Goal: Contribute content: Add original content to the website for others to see

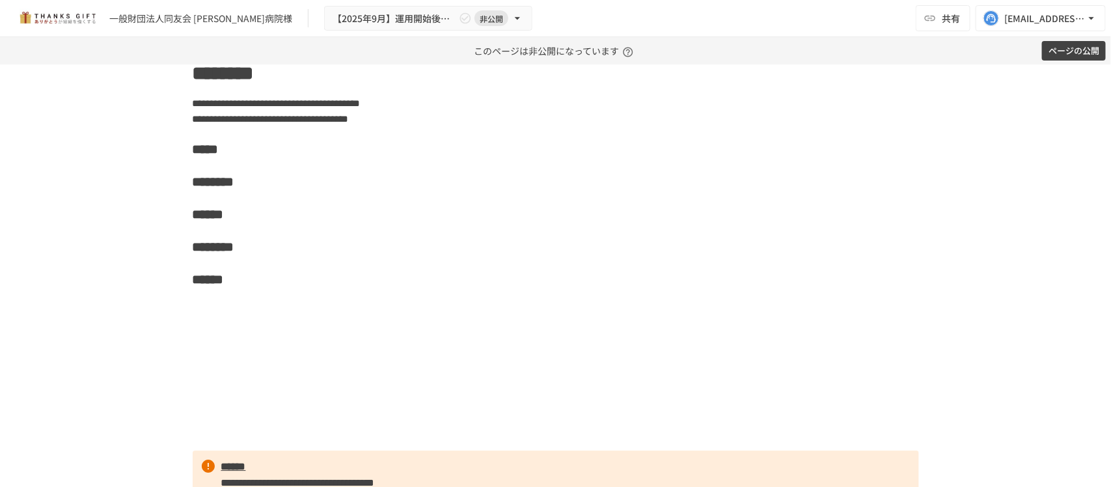
scroll to position [1725, 0]
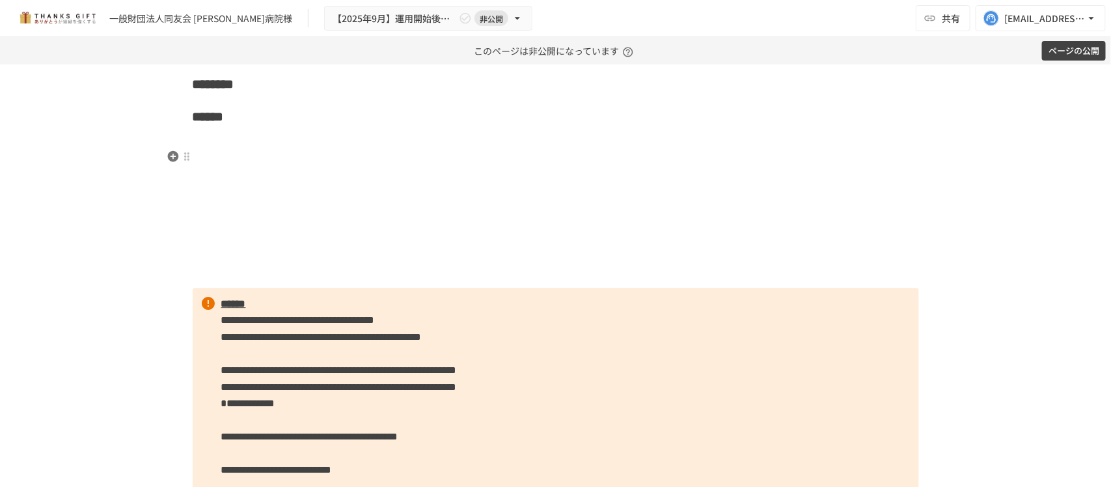
click at [262, 150] on p at bounding box center [556, 141] width 726 height 17
click at [170, 153] on icon "button" at bounding box center [172, 156] width 11 height 11
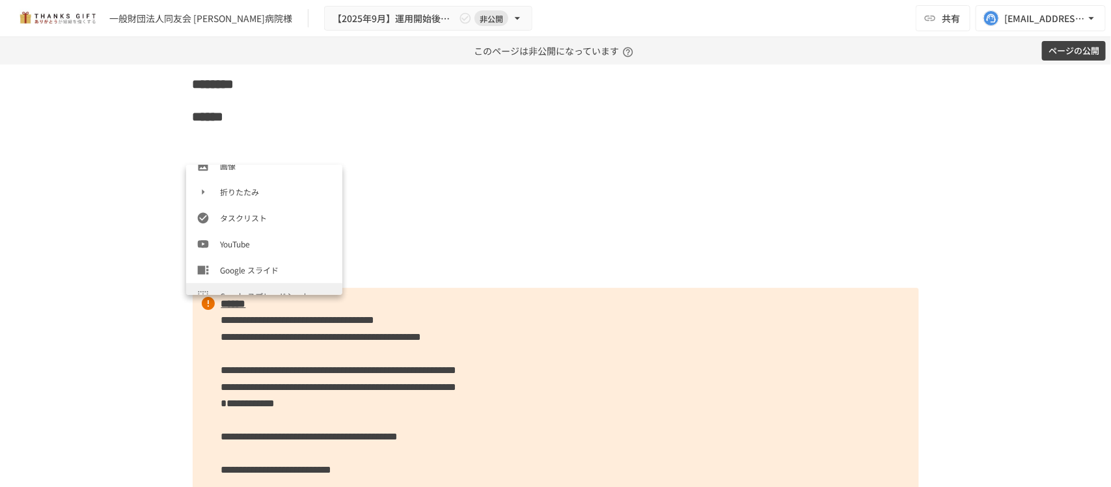
scroll to position [244, 0]
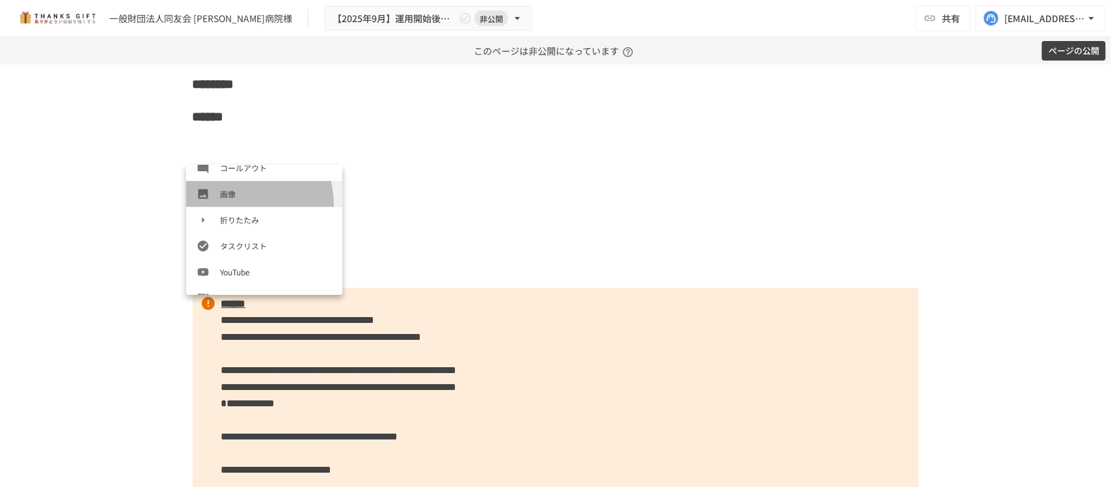
click at [226, 206] on li "画像" at bounding box center [264, 194] width 156 height 26
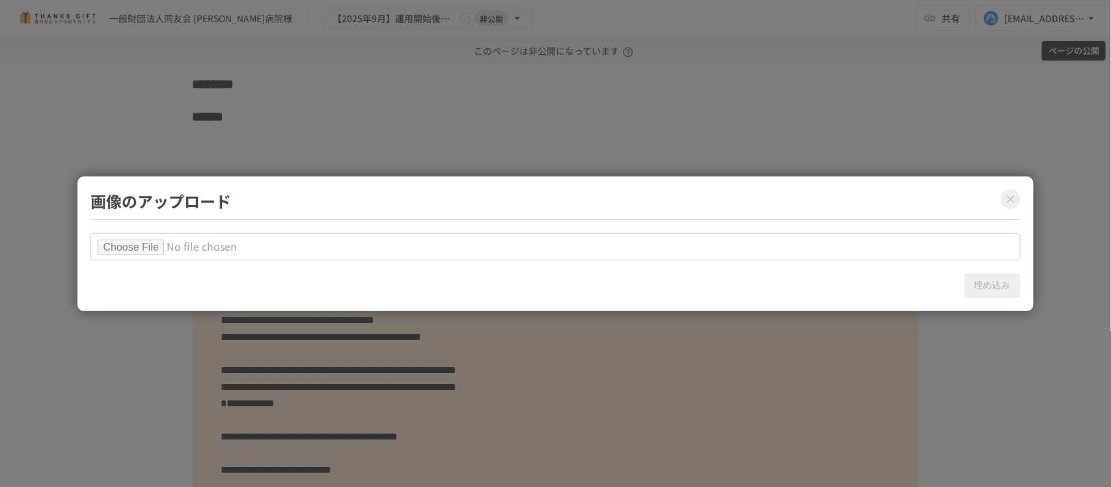
click at [167, 239] on input "file" at bounding box center [554, 246] width 929 height 27
type input "**********"
click at [992, 282] on button "埋め込み" at bounding box center [992, 285] width 56 height 25
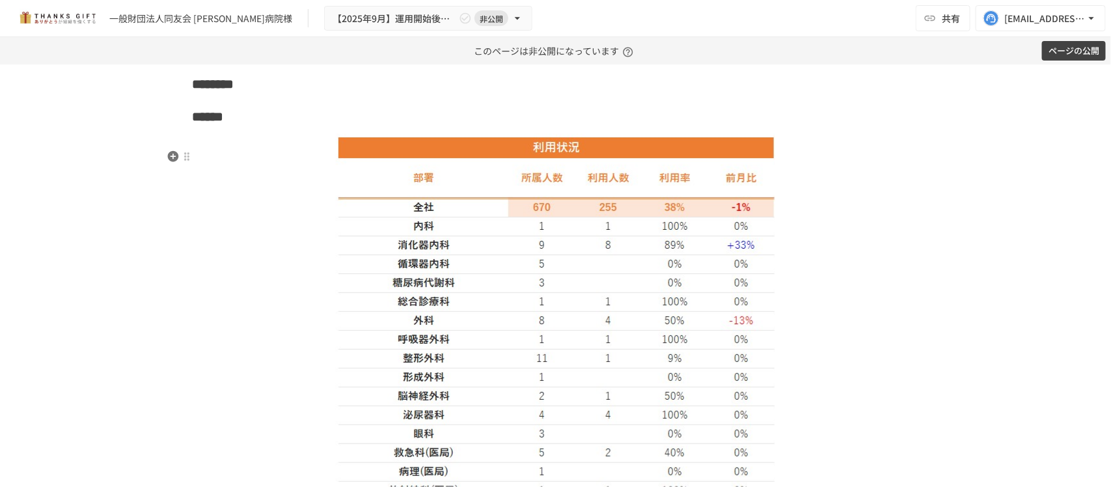
scroll to position [2213, 0]
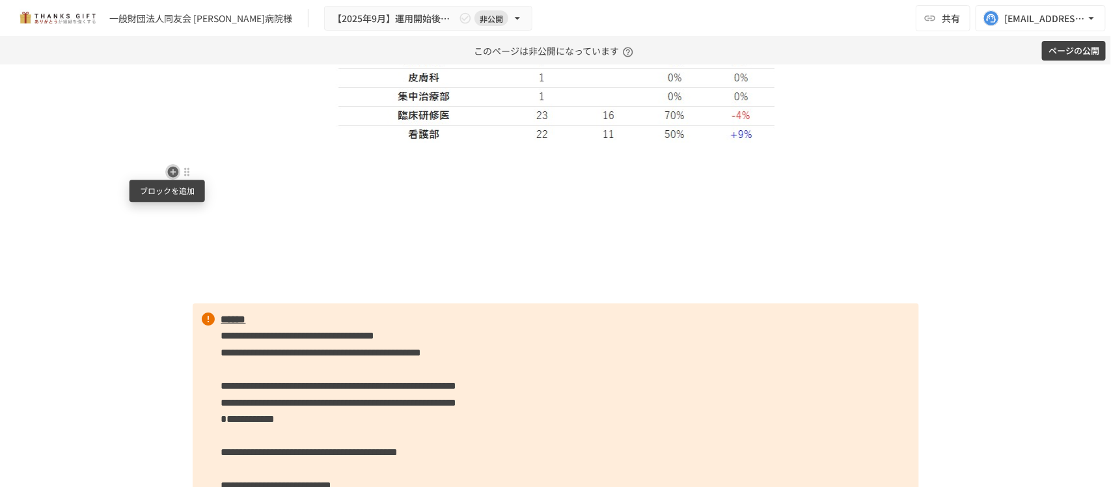
click at [167, 171] on icon "button" at bounding box center [173, 171] width 13 height 13
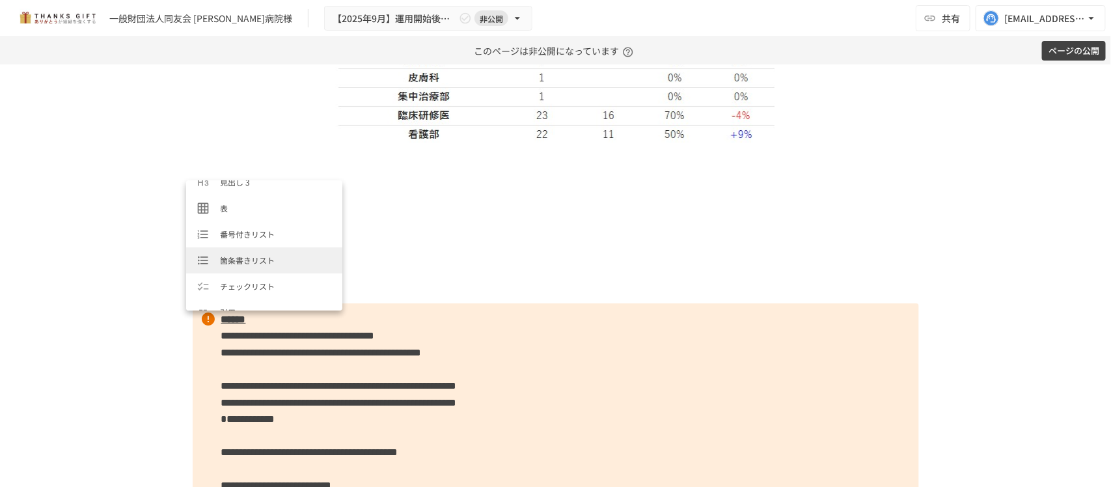
scroll to position [163, 0]
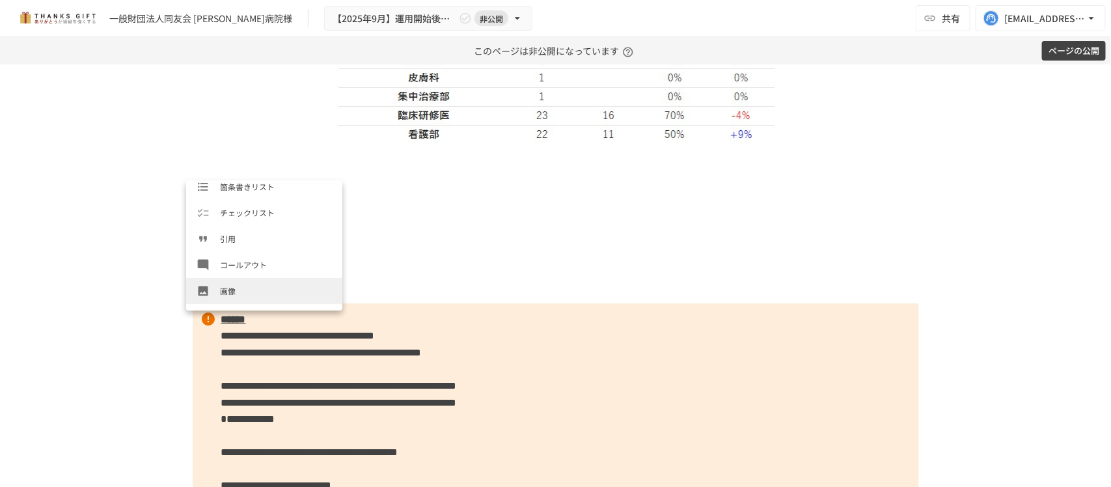
click at [234, 284] on li "画像" at bounding box center [264, 291] width 156 height 26
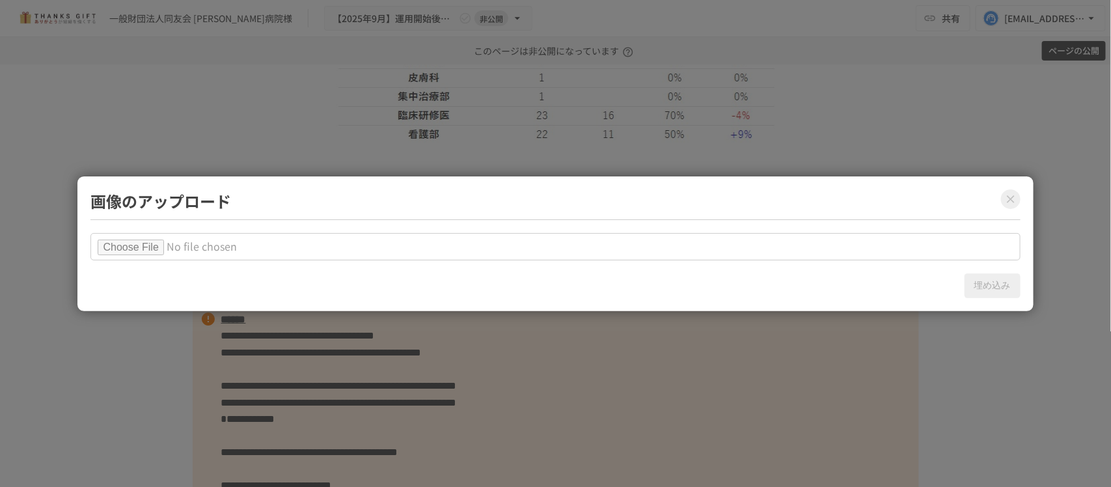
click at [155, 249] on input "file" at bounding box center [554, 246] width 929 height 27
type input "**********"
click at [992, 282] on button "埋め込み" at bounding box center [992, 285] width 56 height 25
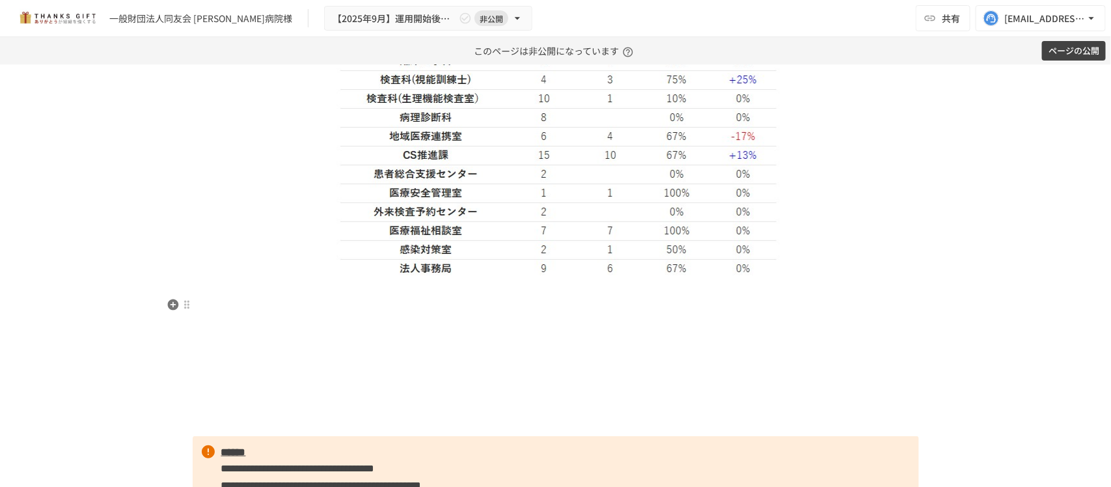
scroll to position [2620, 0]
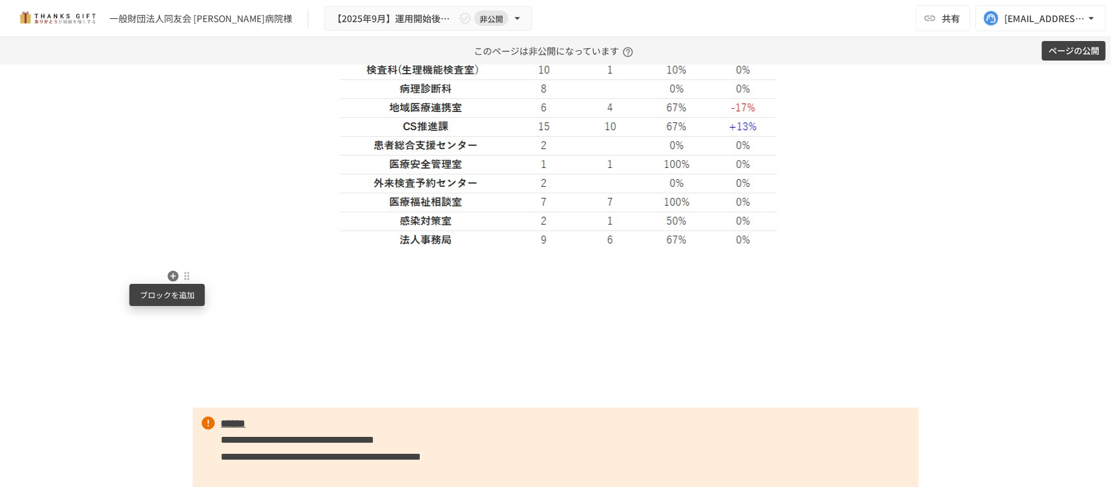
click at [167, 271] on icon "button" at bounding box center [172, 276] width 11 height 11
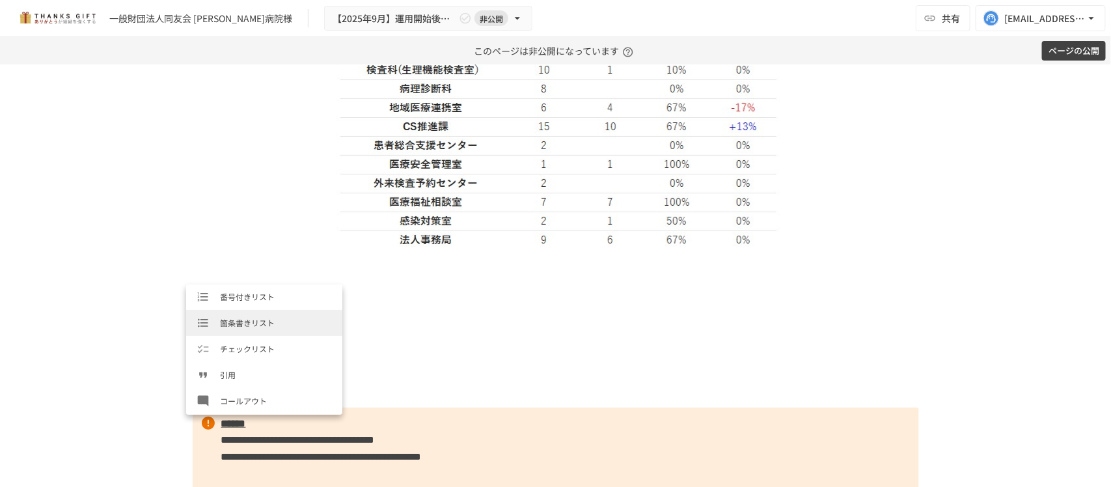
scroll to position [163, 0]
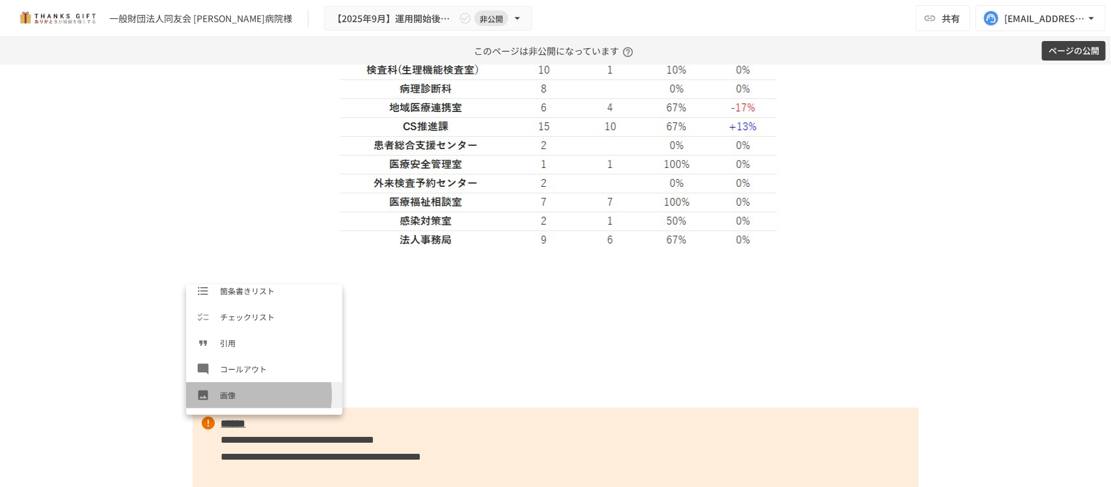
click at [241, 395] on span "画像" at bounding box center [276, 394] width 112 height 12
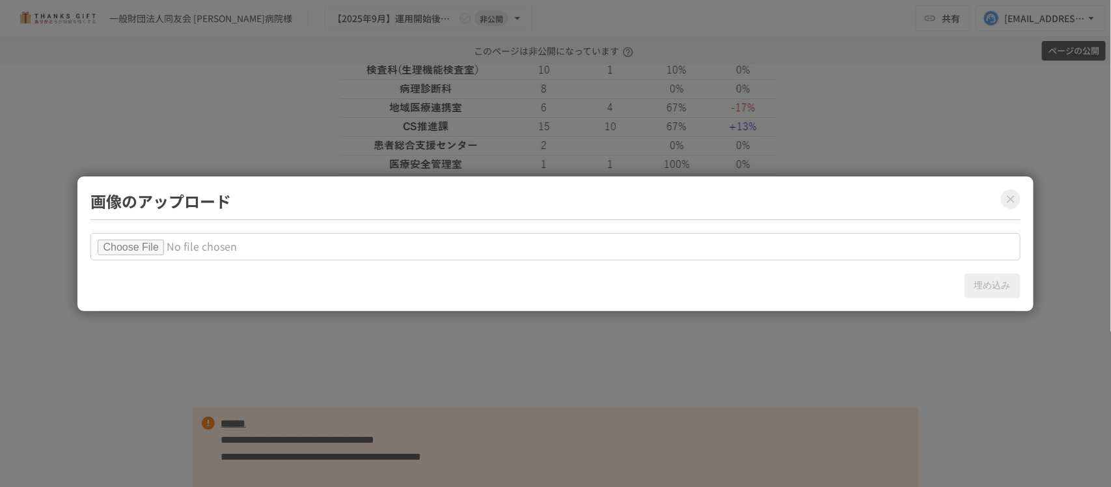
click at [142, 257] on input "file" at bounding box center [554, 246] width 929 height 27
type input "**********"
click at [994, 287] on button "埋め込み" at bounding box center [992, 285] width 56 height 25
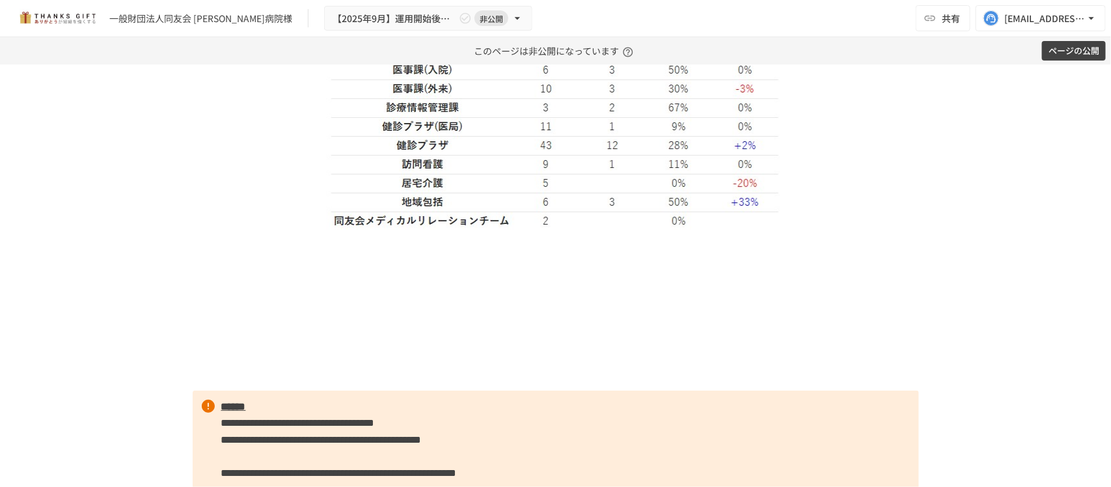
scroll to position [2945, 0]
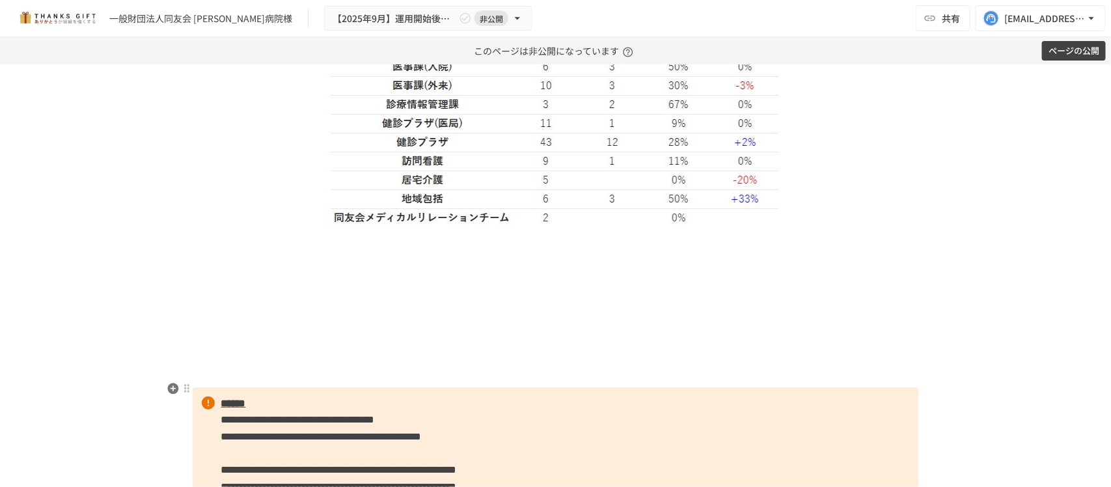
click at [481, 382] on p at bounding box center [556, 373] width 726 height 17
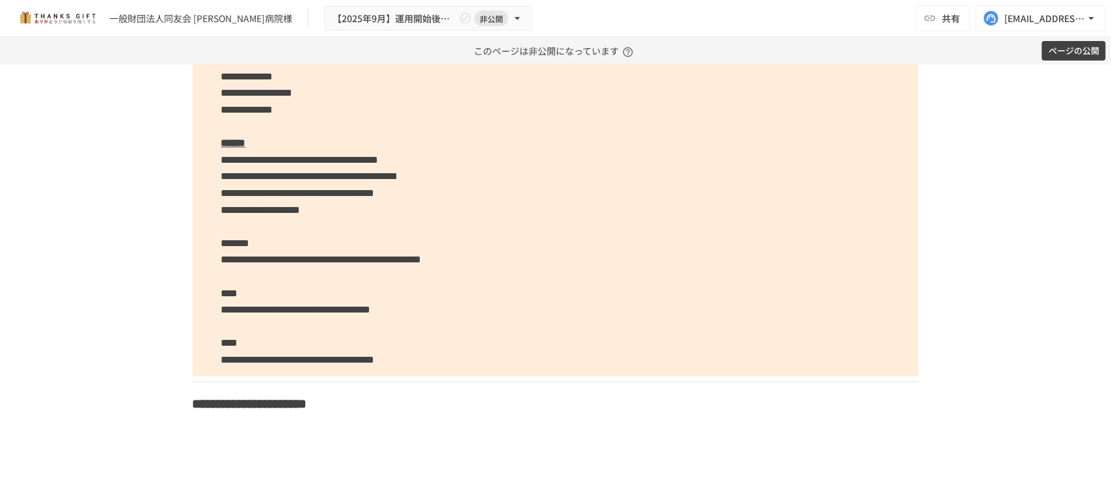
scroll to position [3596, 0]
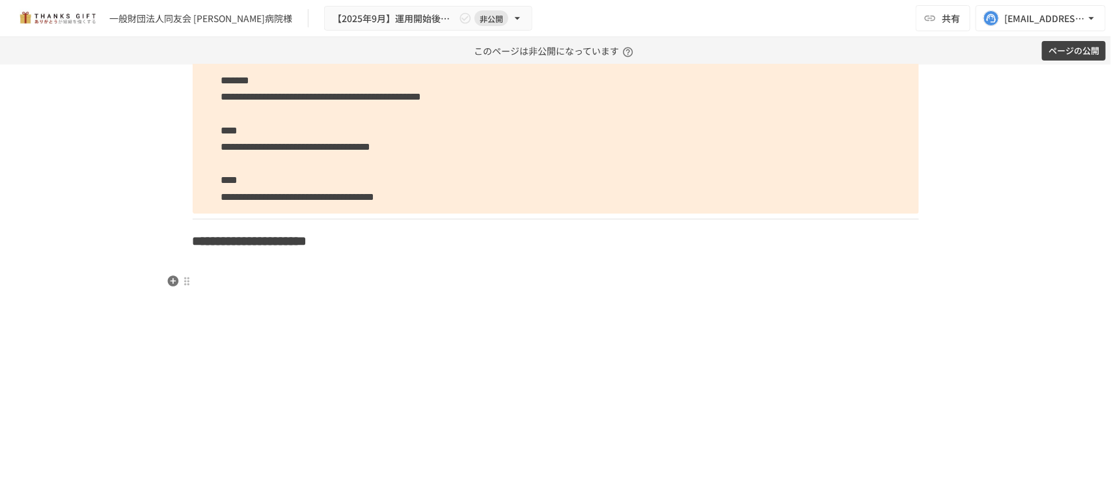
click at [301, 274] on p at bounding box center [556, 265] width 726 height 17
click at [171, 277] on icon "button" at bounding box center [173, 281] width 13 height 13
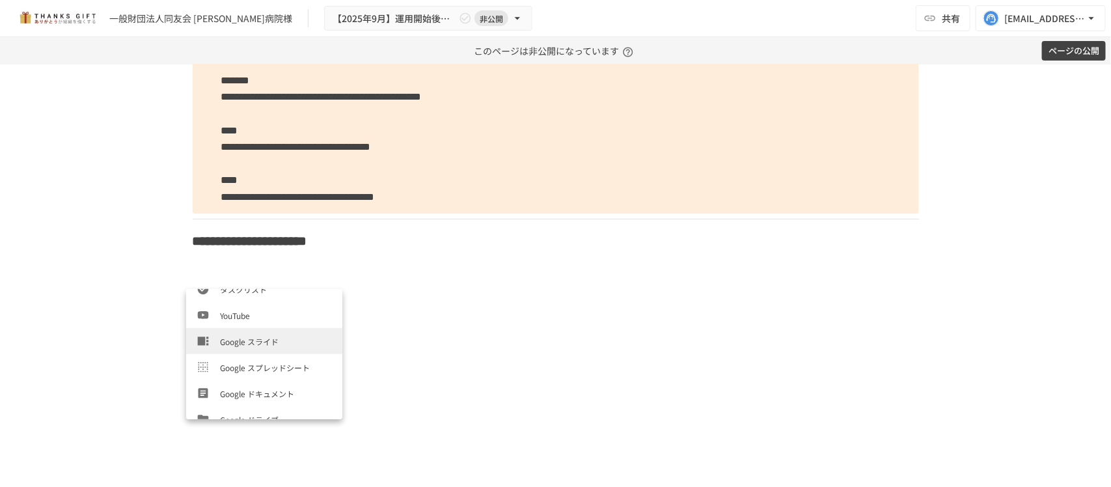
scroll to position [244, 0]
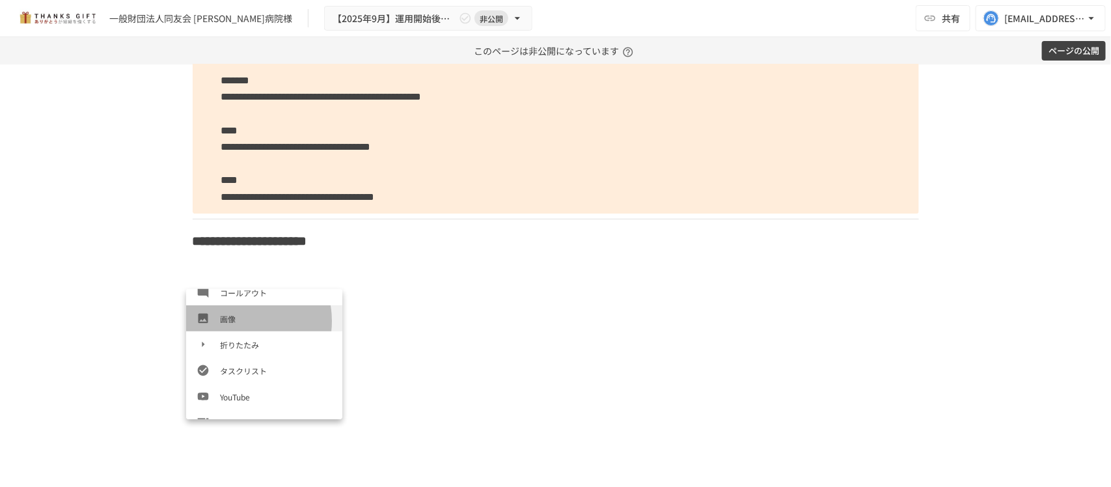
click at [234, 321] on span "画像" at bounding box center [276, 318] width 112 height 12
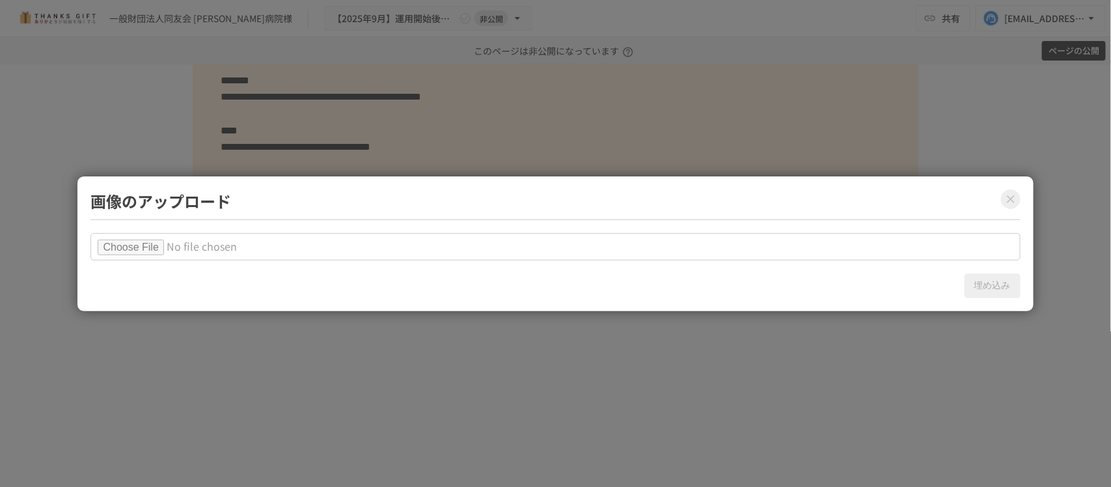
click at [163, 245] on input "file" at bounding box center [554, 246] width 929 height 27
type input "**********"
click at [996, 291] on button "埋め込み" at bounding box center [992, 285] width 56 height 25
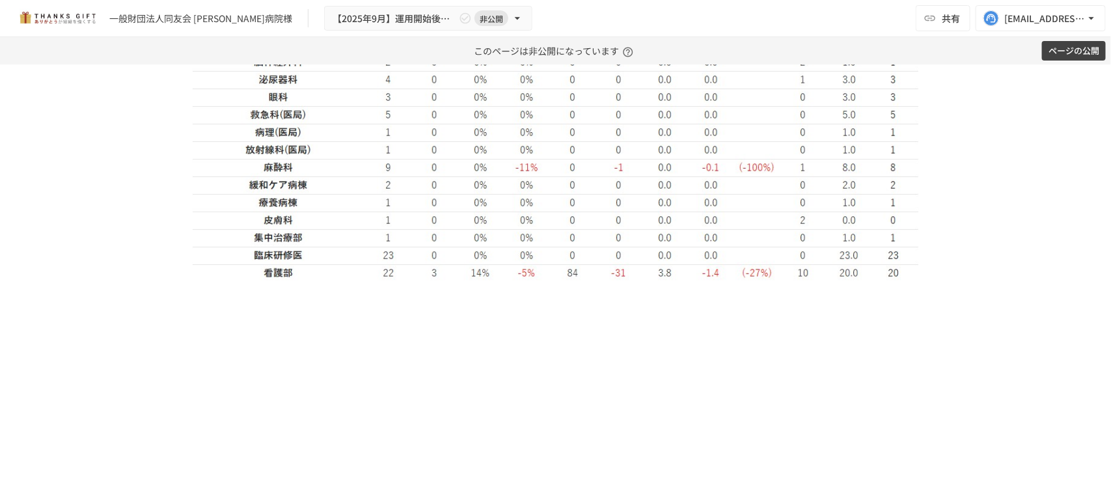
scroll to position [4165, 0]
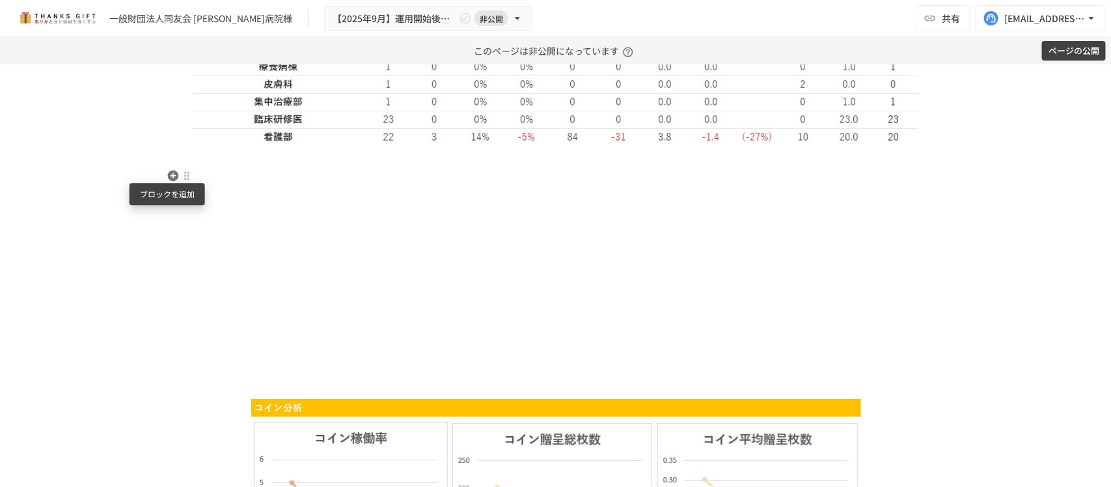
click at [169, 180] on icon "button" at bounding box center [172, 175] width 11 height 11
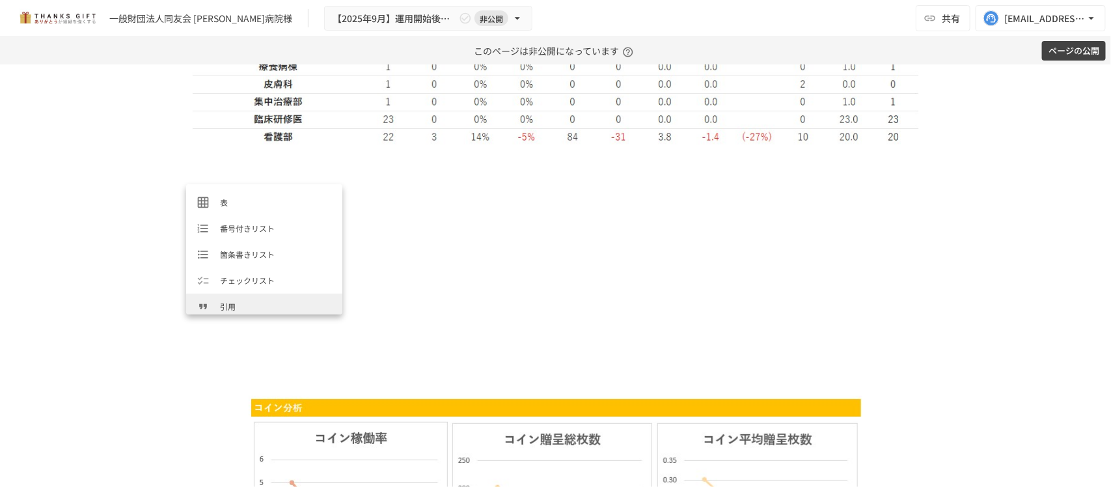
scroll to position [163, 0]
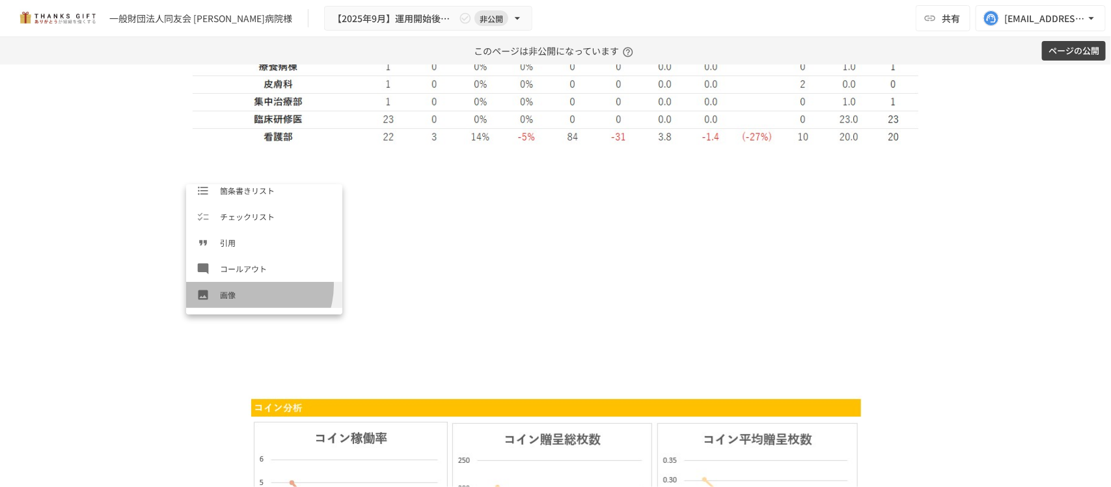
click at [246, 285] on li "画像" at bounding box center [264, 295] width 156 height 26
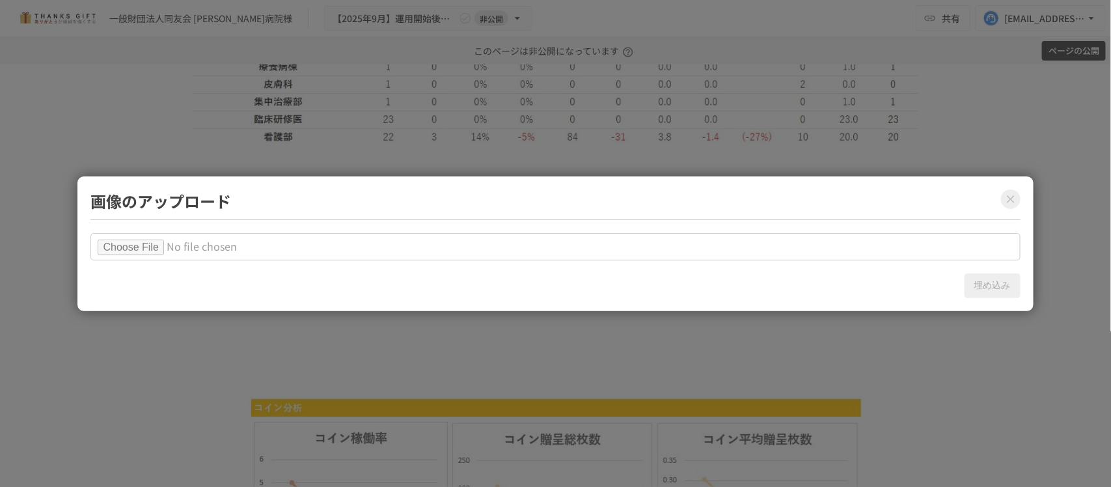
click at [158, 237] on input "file" at bounding box center [554, 246] width 929 height 27
type input "**********"
click at [975, 274] on button "埋め込み" at bounding box center [992, 285] width 56 height 25
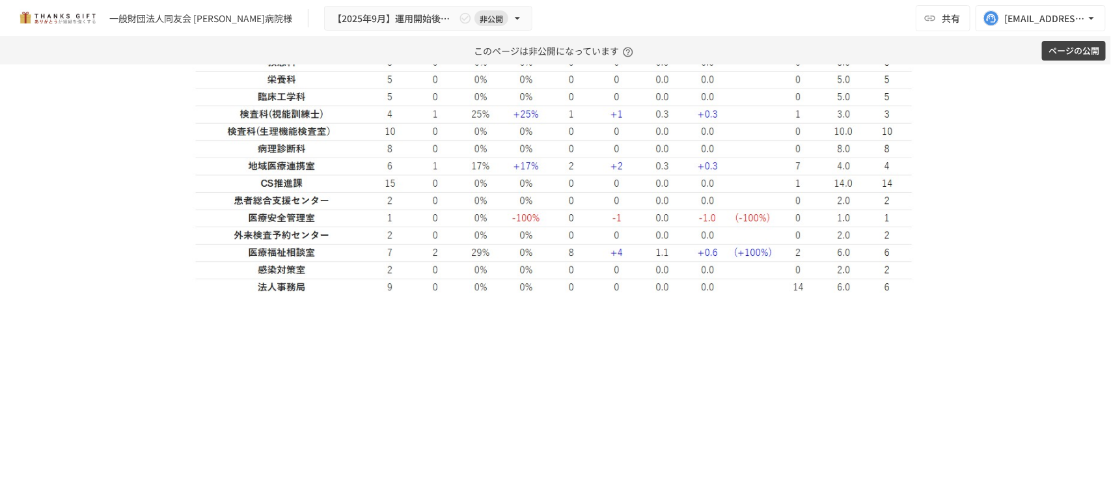
scroll to position [4490, 0]
click at [242, 314] on p at bounding box center [556, 305] width 726 height 17
click at [171, 320] on icon "button" at bounding box center [172, 321] width 11 height 11
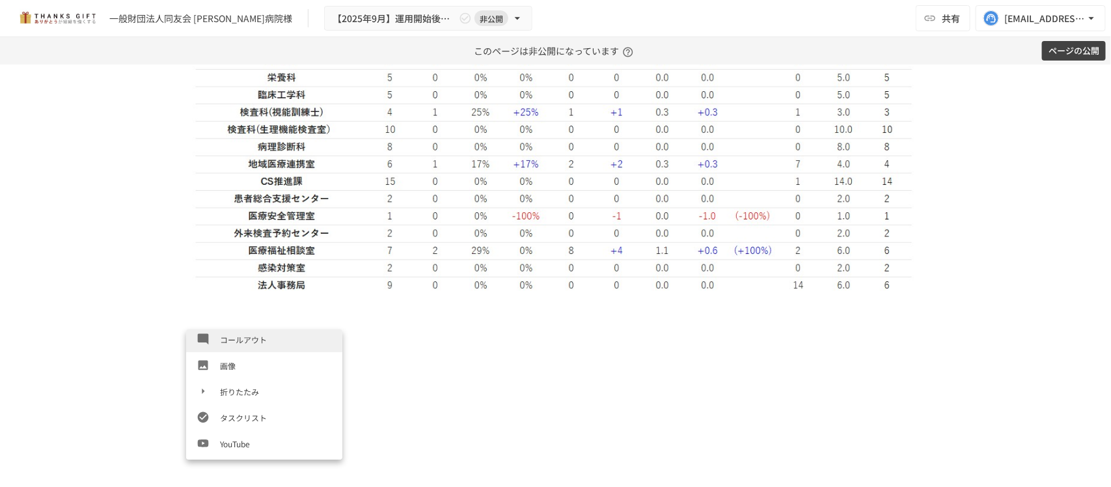
scroll to position [198, 0]
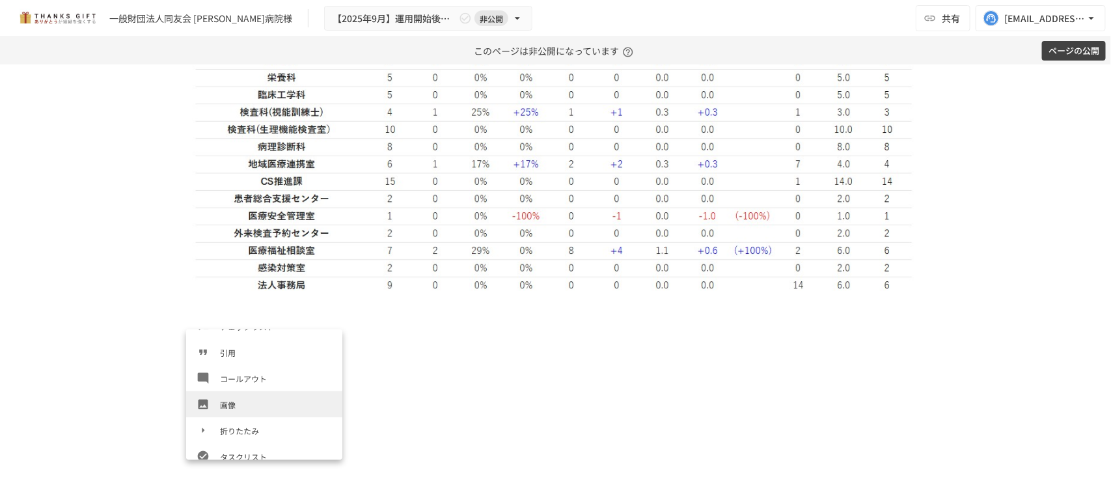
click at [245, 403] on span "画像" at bounding box center [276, 404] width 112 height 12
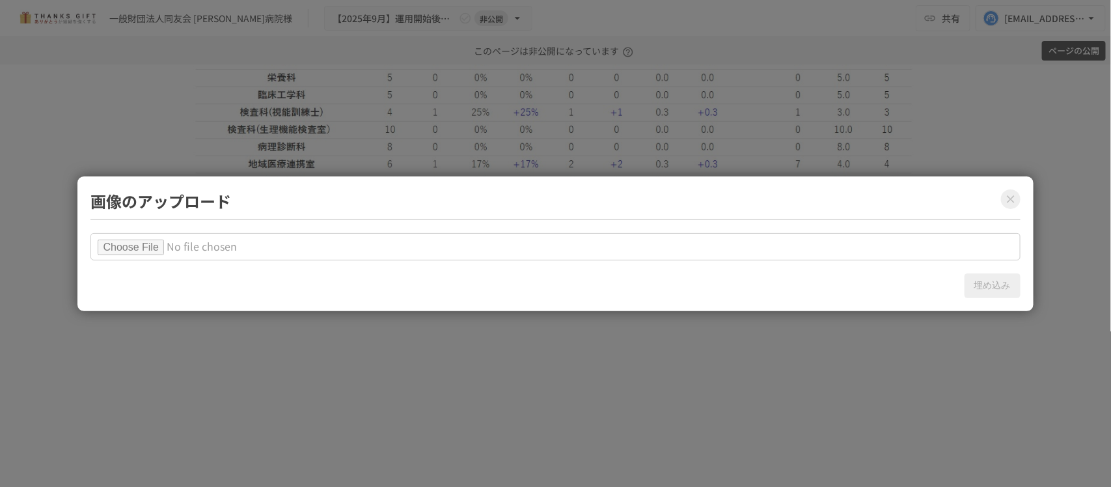
click at [157, 246] on input "file" at bounding box center [554, 246] width 929 height 27
type input "**********"
click at [981, 281] on button "埋め込み" at bounding box center [992, 285] width 56 height 25
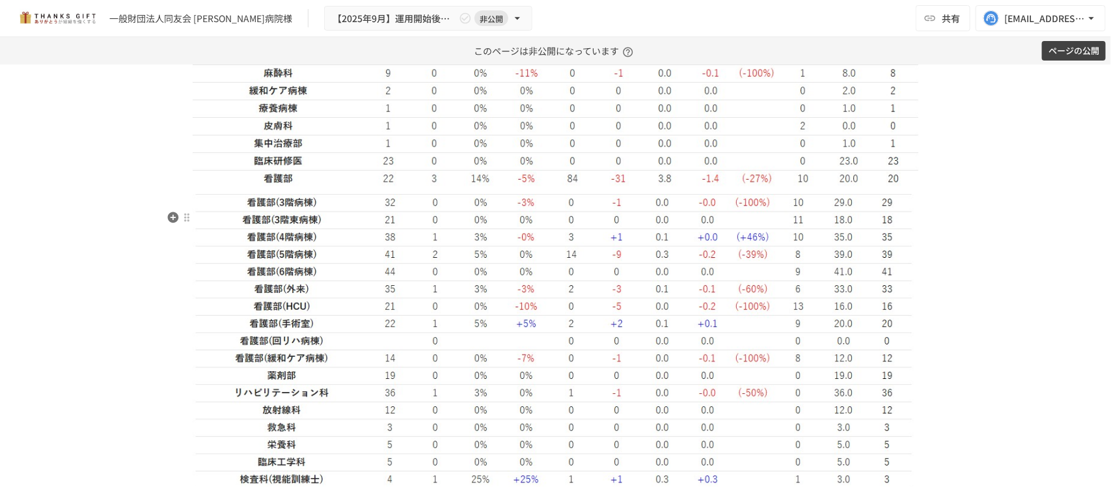
scroll to position [4084, 0]
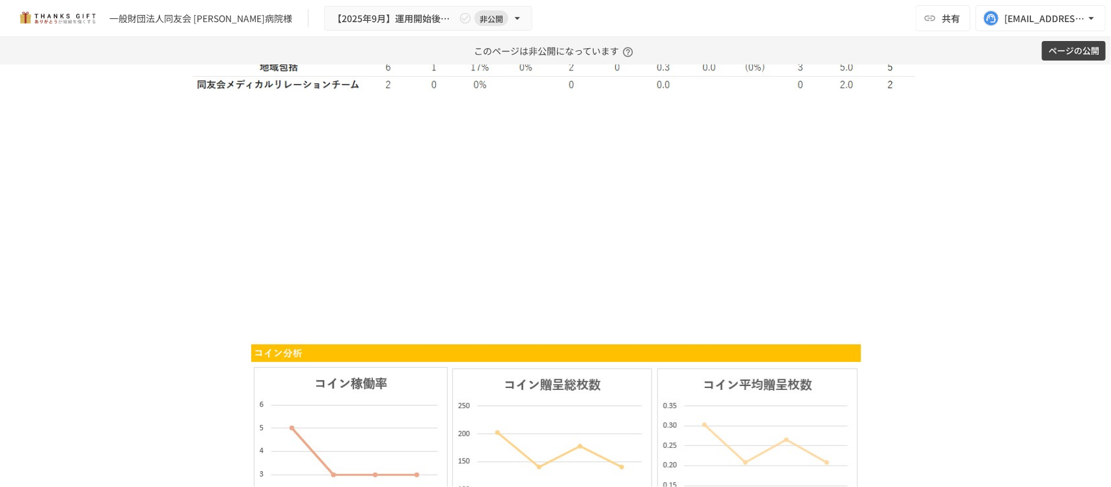
scroll to position [4978, 0]
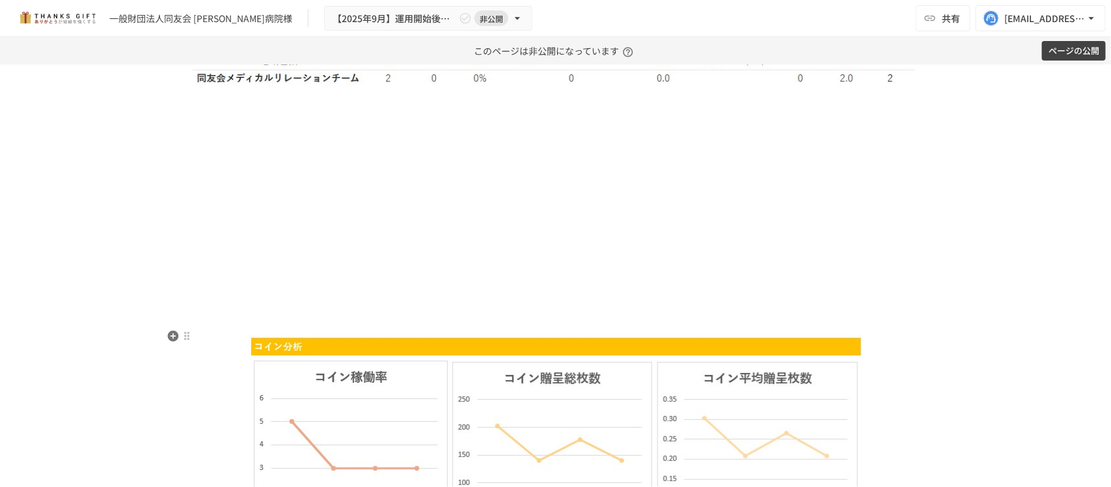
click at [401, 329] on p at bounding box center [556, 320] width 726 height 17
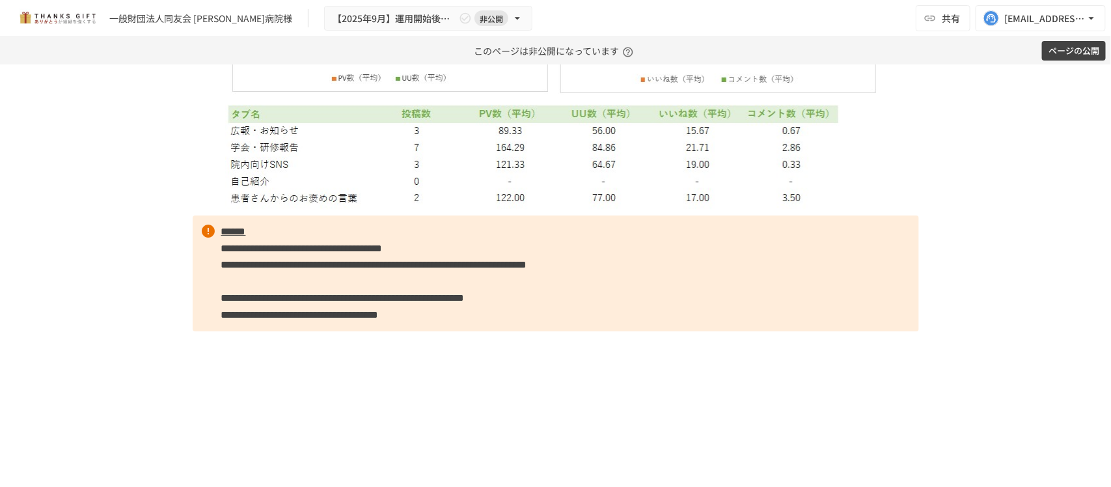
scroll to position [6768, 0]
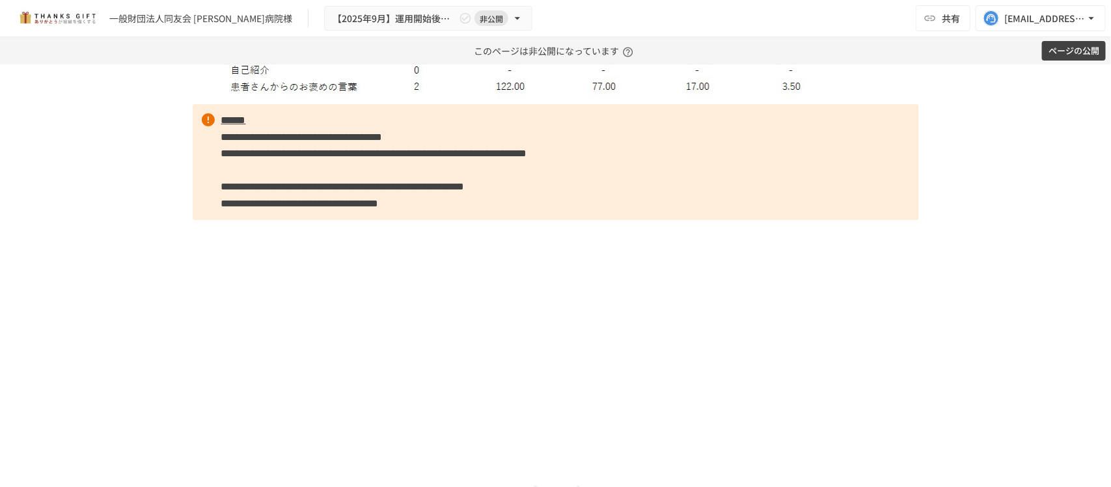
click at [105, 124] on div "**********" at bounding box center [555, 275] width 1111 height 422
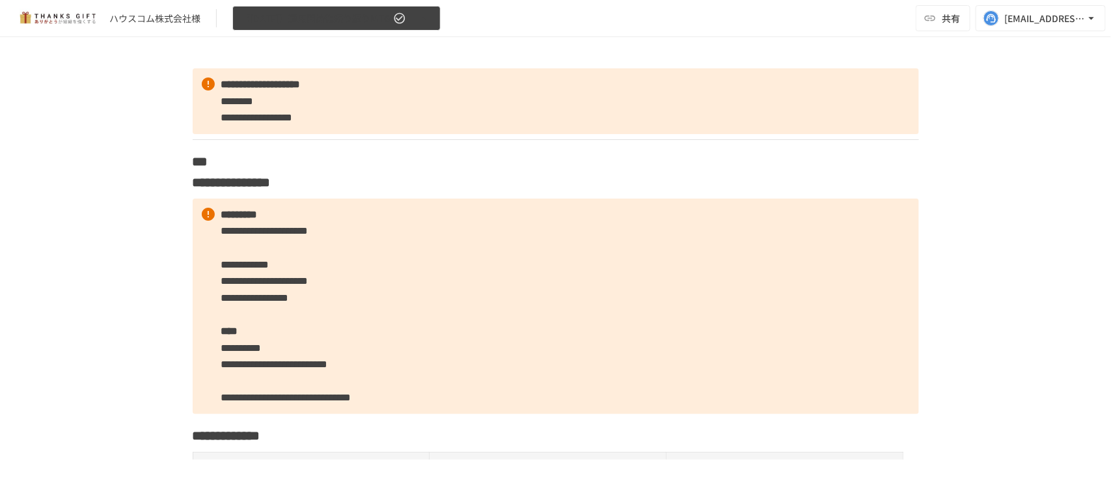
click at [284, 17] on span "【[DATE]】運用開始後振り返りMTG" at bounding box center [316, 18] width 150 height 16
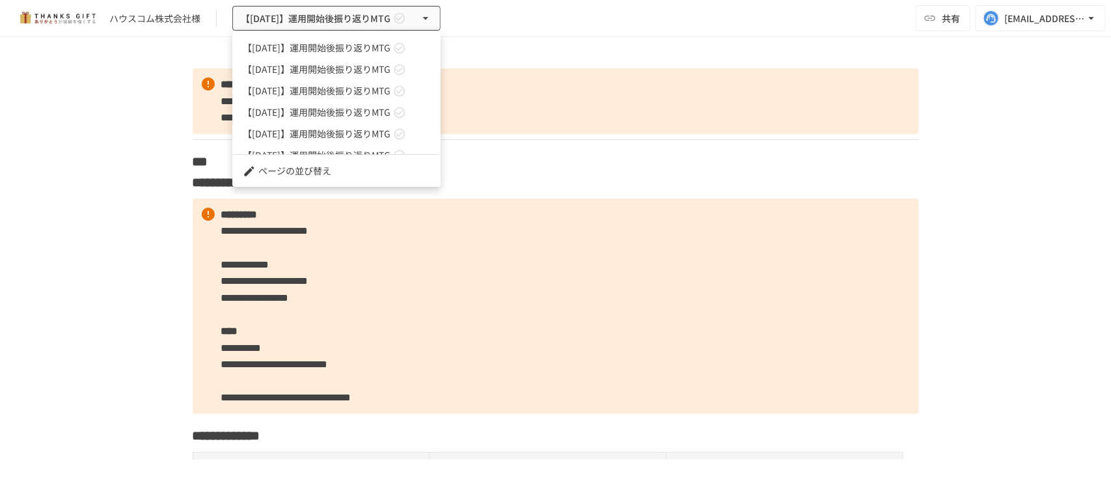
click at [310, 46] on span "【[DATE]】運用開始後振り返りMTG" at bounding box center [317, 48] width 148 height 14
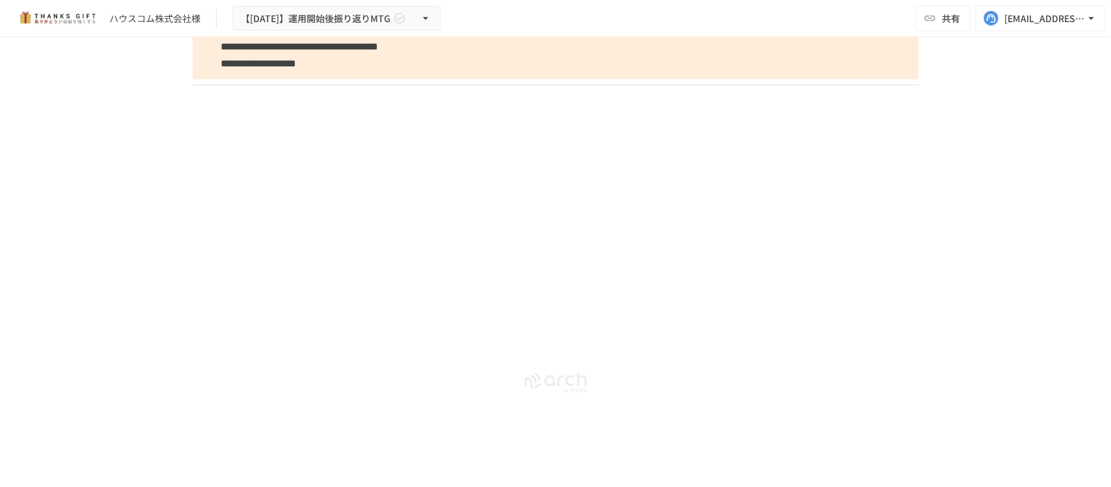
scroll to position [4760, 0]
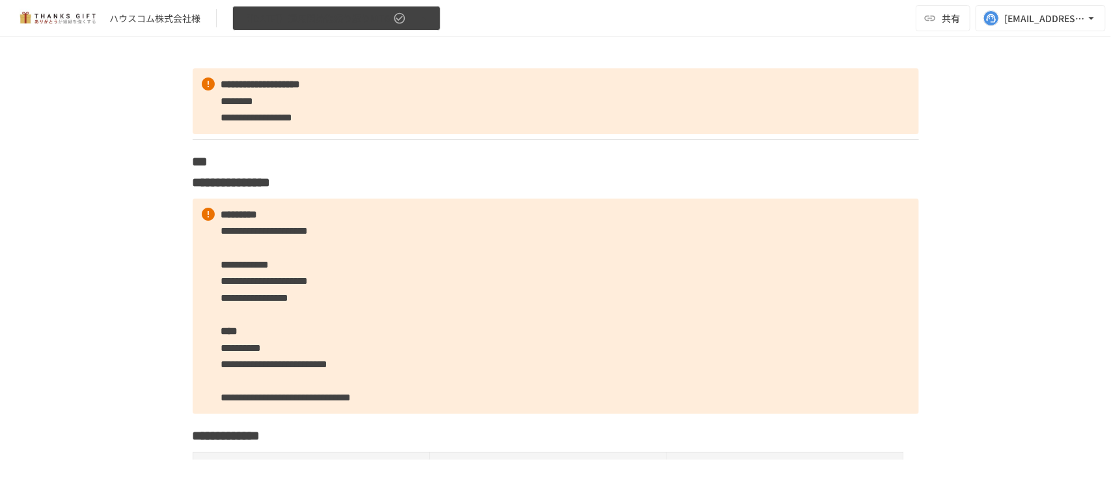
click at [307, 14] on span "【[DATE]】運用開始後振り返りMTG" at bounding box center [316, 18] width 150 height 16
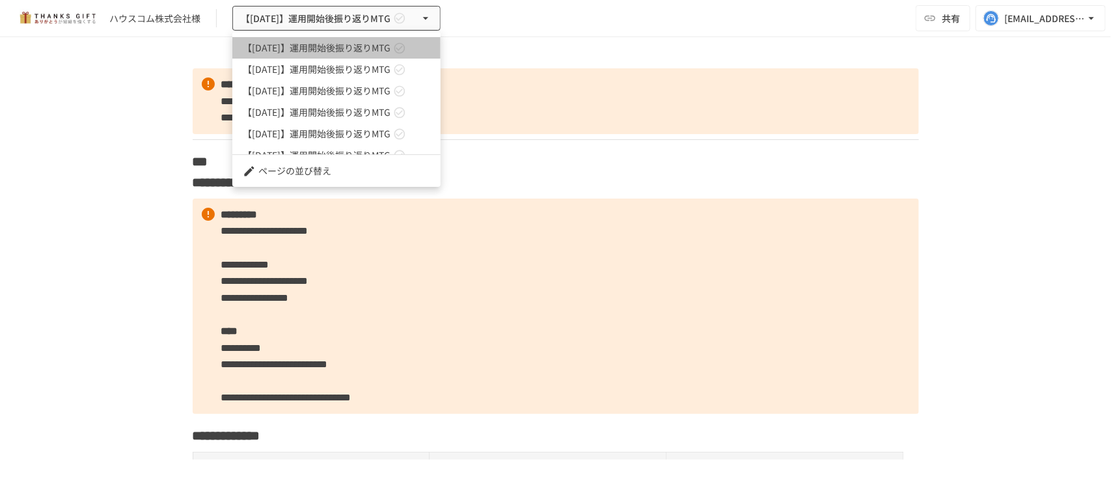
click at [306, 40] on link "【[DATE]】運用開始後振り返りMTG" at bounding box center [336, 47] width 208 height 21
